Goal: Task Accomplishment & Management: Manage account settings

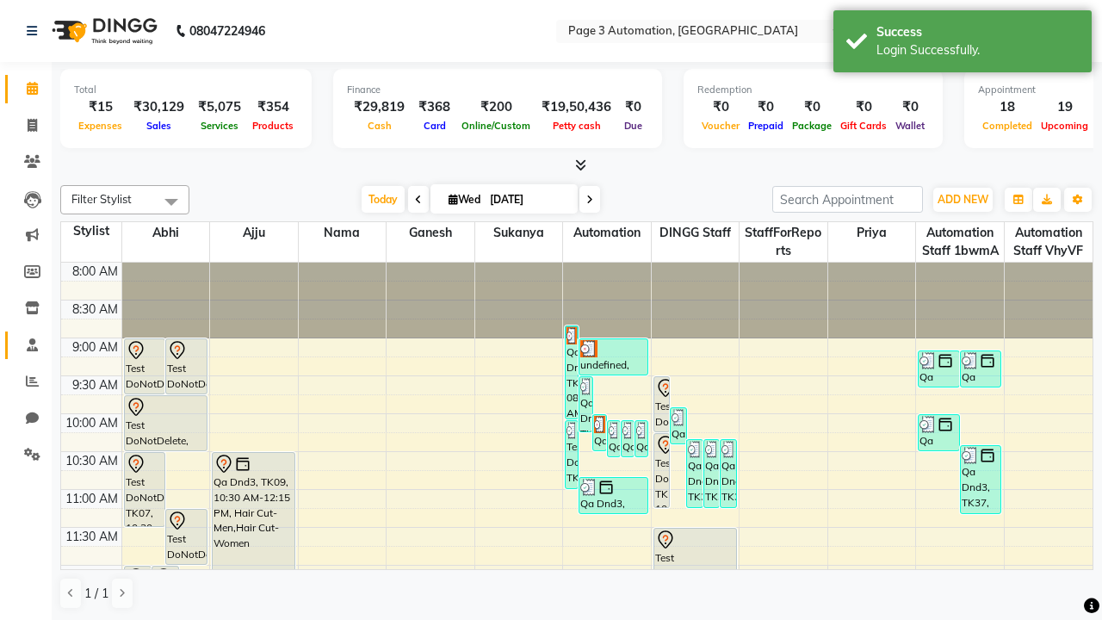
click at [26, 344] on span at bounding box center [32, 346] width 30 height 20
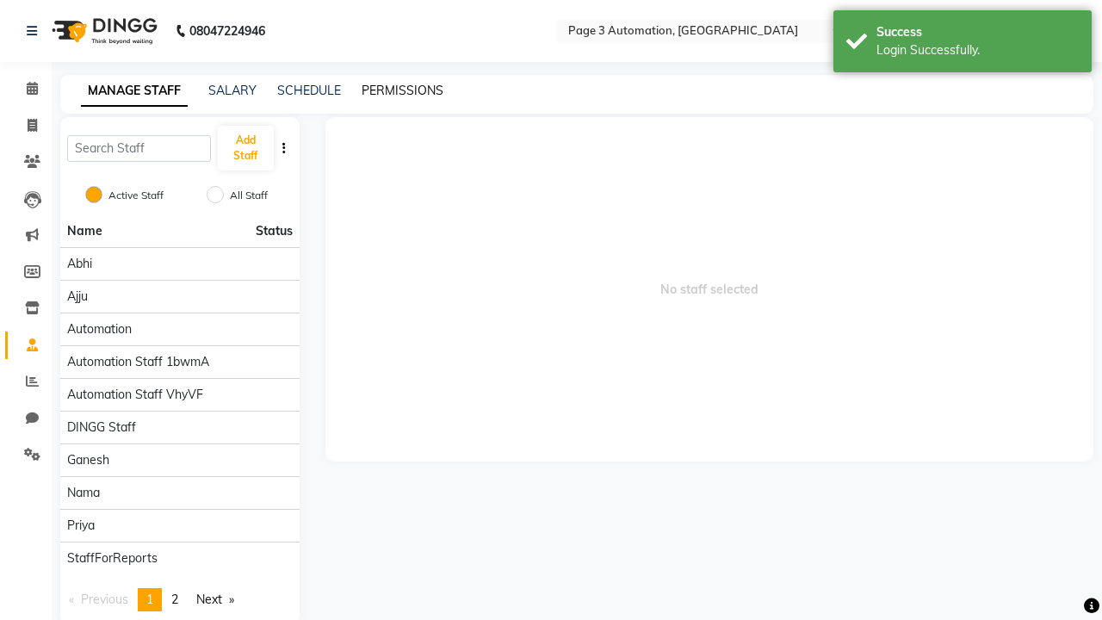
click at [402, 90] on link "PERMISSIONS" at bounding box center [403, 90] width 82 height 15
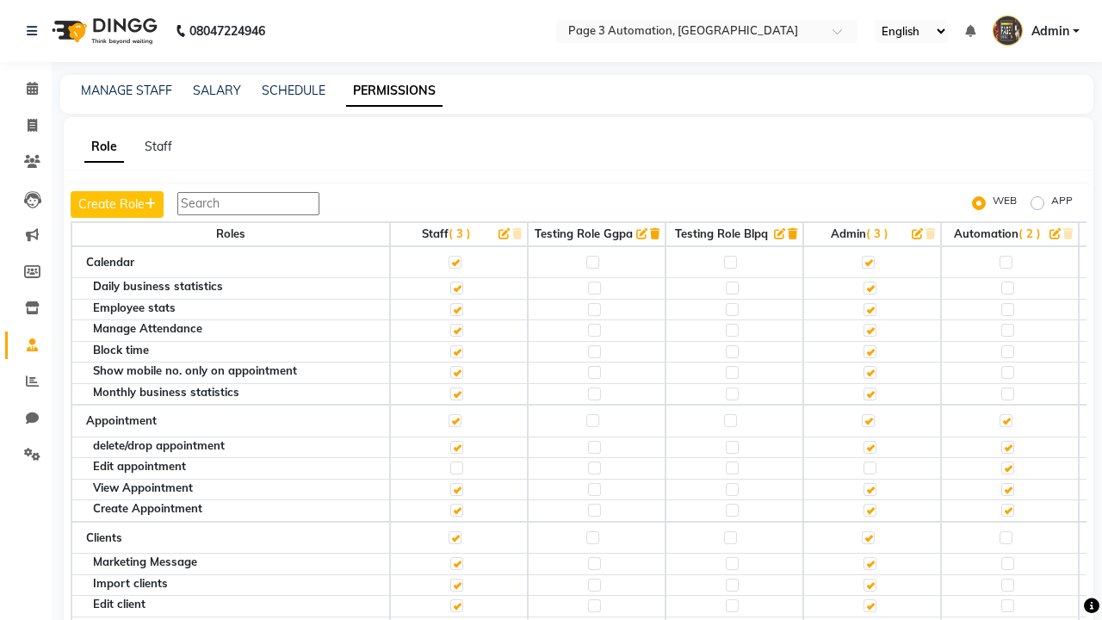
click at [1006, 262] on label at bounding box center [1006, 262] width 13 height 13
click at [1006, 262] on input "checkbox" at bounding box center [1005, 262] width 11 height 11
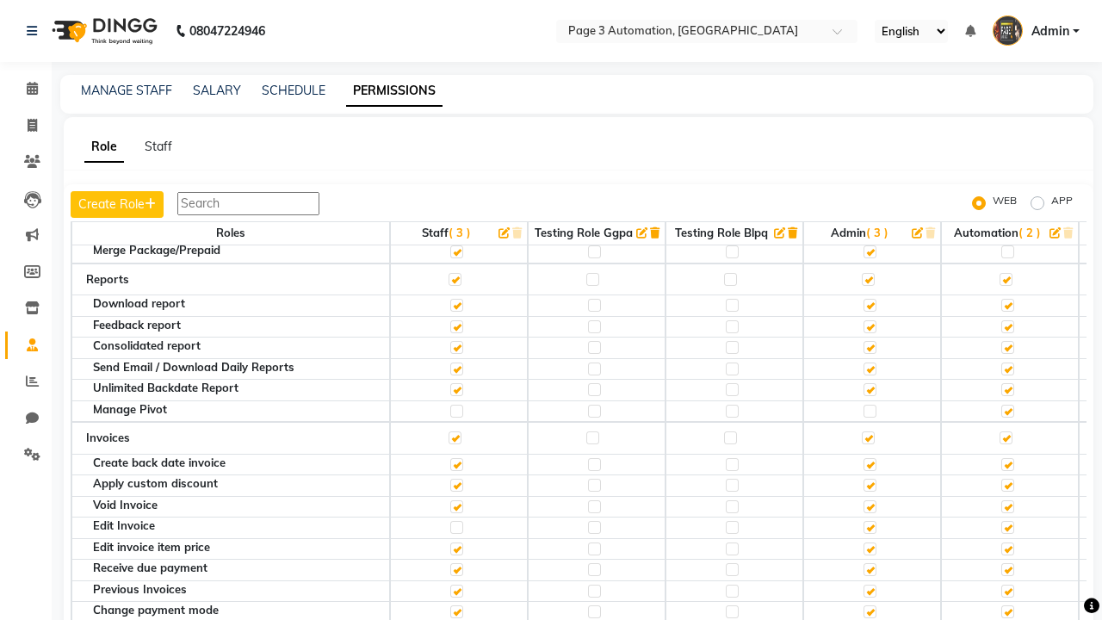
click at [1006, 148] on label at bounding box center [1006, 141] width 13 height 13
click at [1006, 147] on input "checkbox" at bounding box center [1005, 141] width 11 height 11
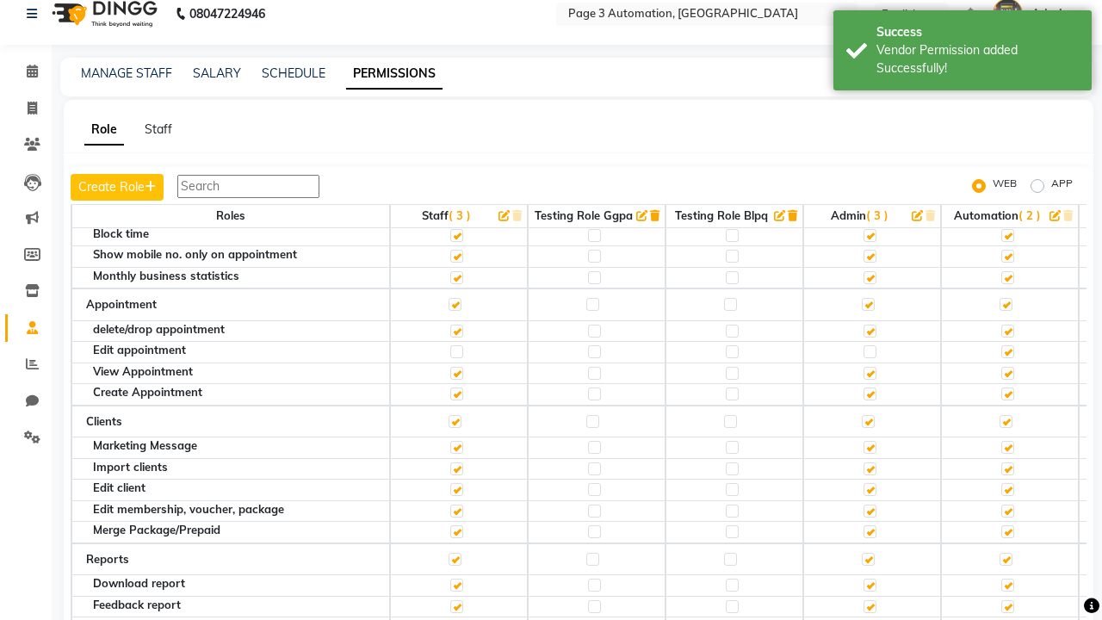
scroll to position [0, 0]
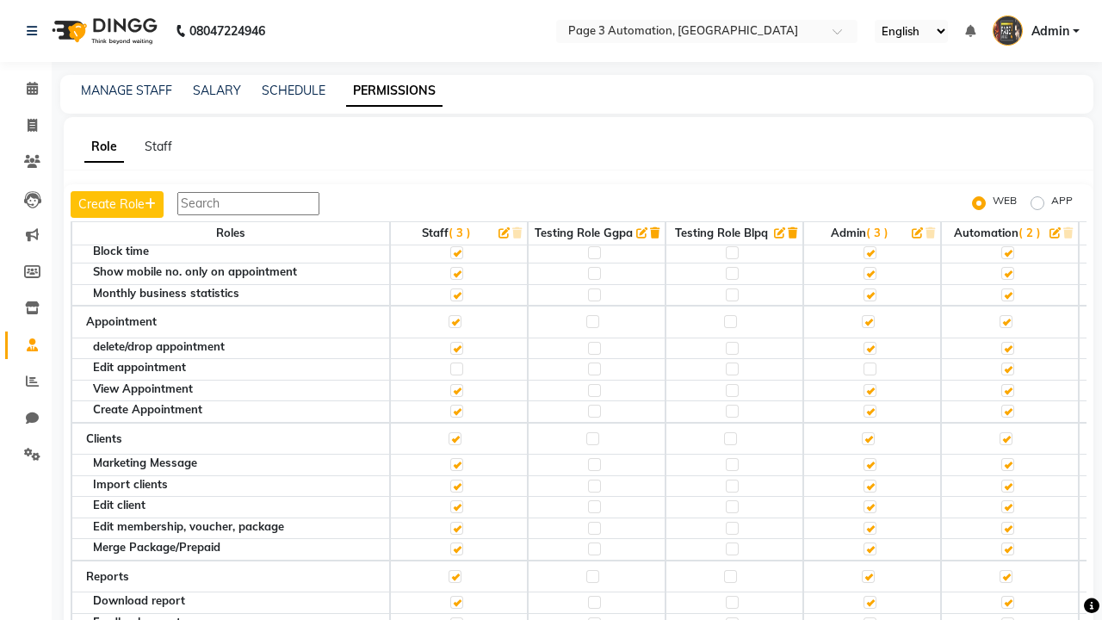
click at [1036, 31] on span "Admin" at bounding box center [1051, 31] width 38 height 18
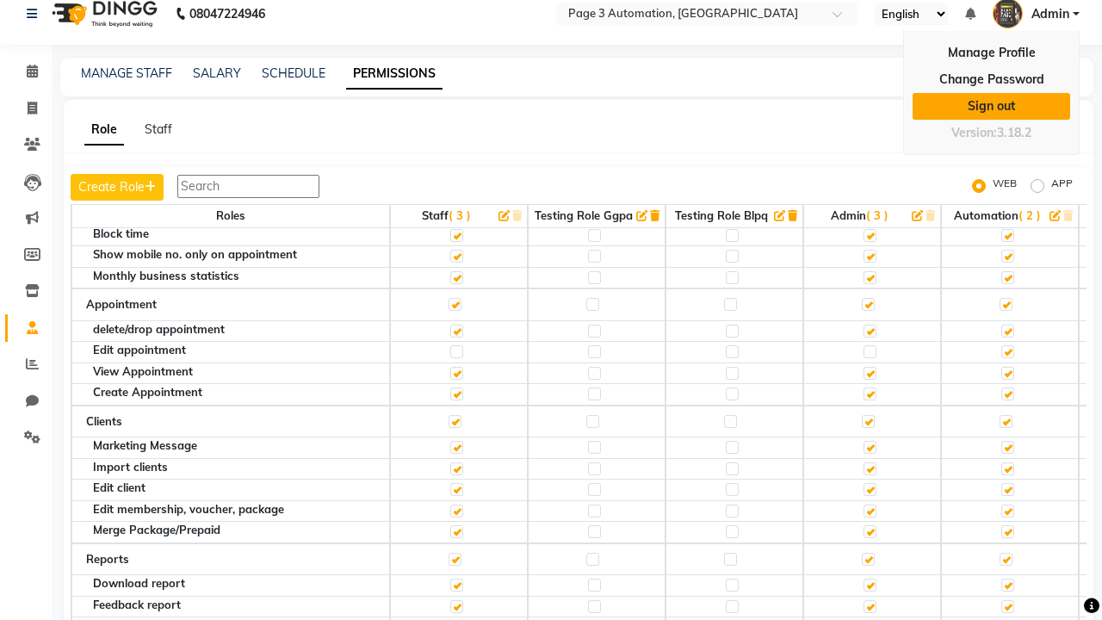
click at [991, 106] on link "Sign out" at bounding box center [992, 106] width 158 height 27
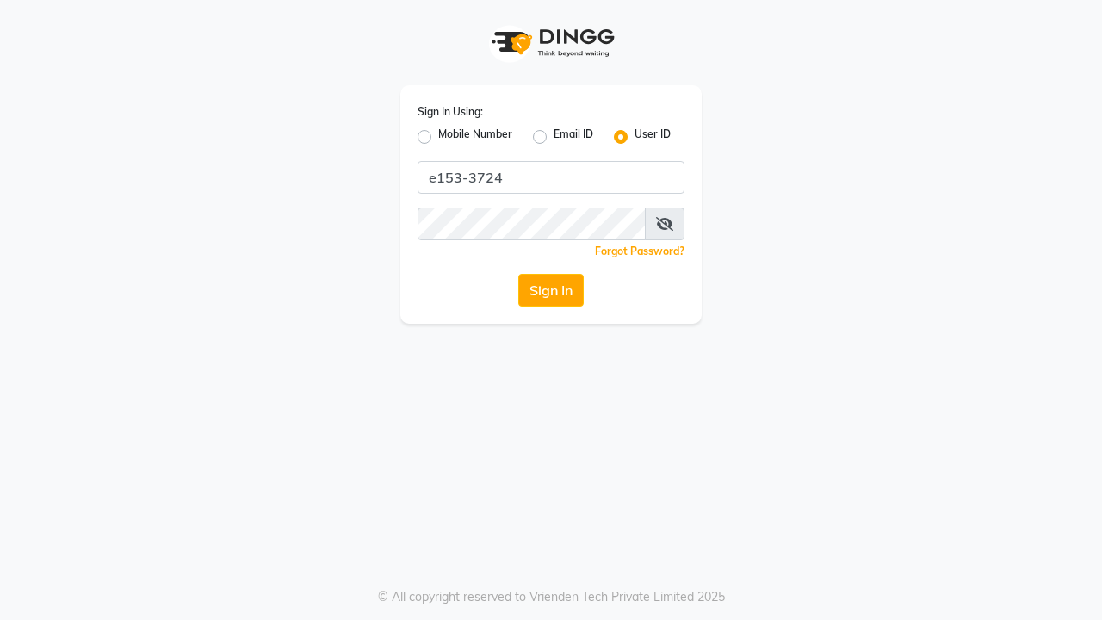
type input "e153-3724"
click at [551, 290] on button "Sign In" at bounding box center [550, 290] width 65 height 33
